Goal: Task Accomplishment & Management: Complete application form

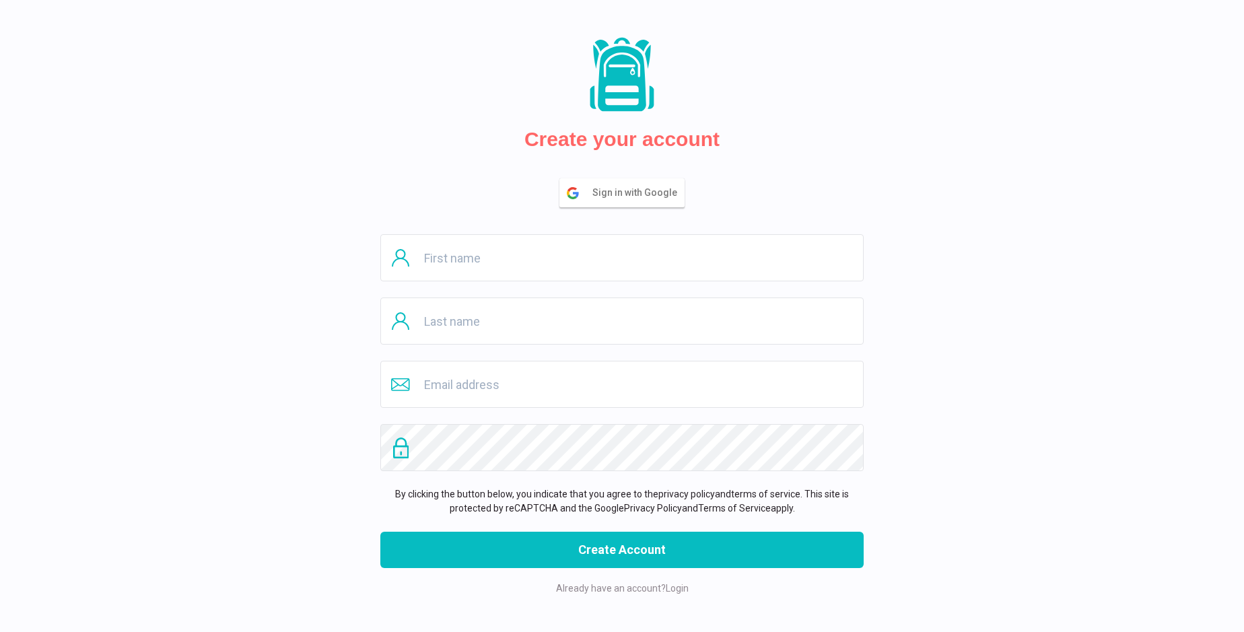
click at [622, 258] on input "text" at bounding box center [621, 257] width 483 height 47
type input "[PERSON_NAME]"
click at [622, 321] on input "text" at bounding box center [621, 320] width 483 height 47
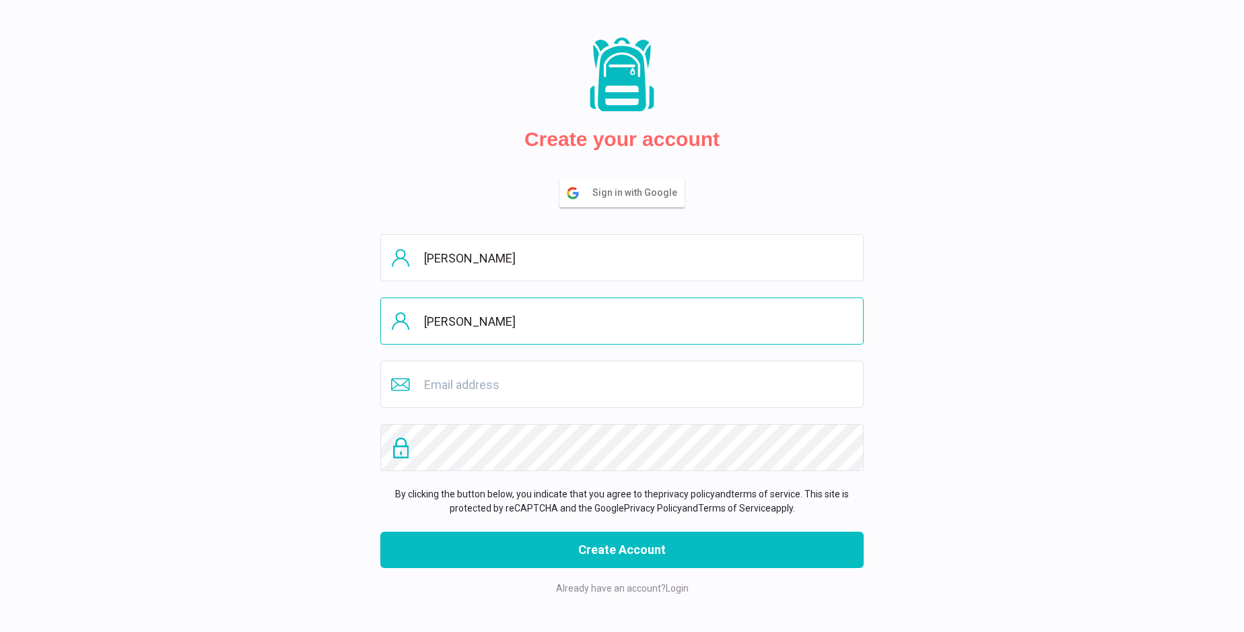
type input "[PERSON_NAME]"
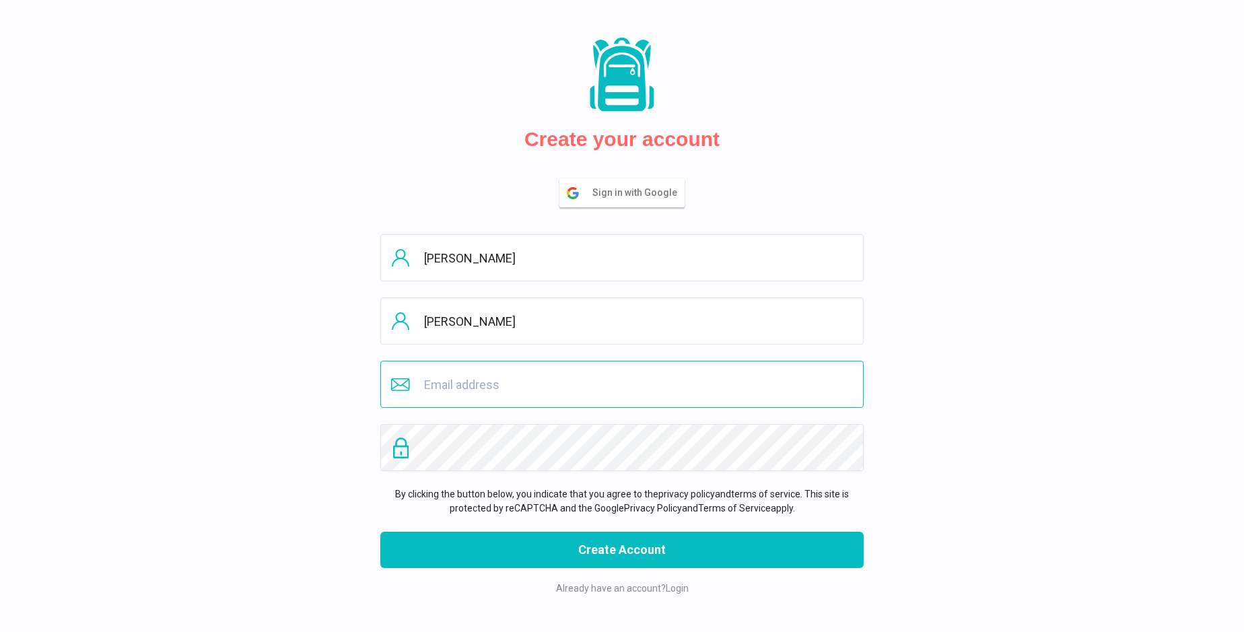
click at [622, 384] on input "email" at bounding box center [621, 384] width 483 height 47
type input "[EMAIL_ADDRESS][DOMAIN_NAME]"
